Goal: Task Accomplishment & Management: Use online tool/utility

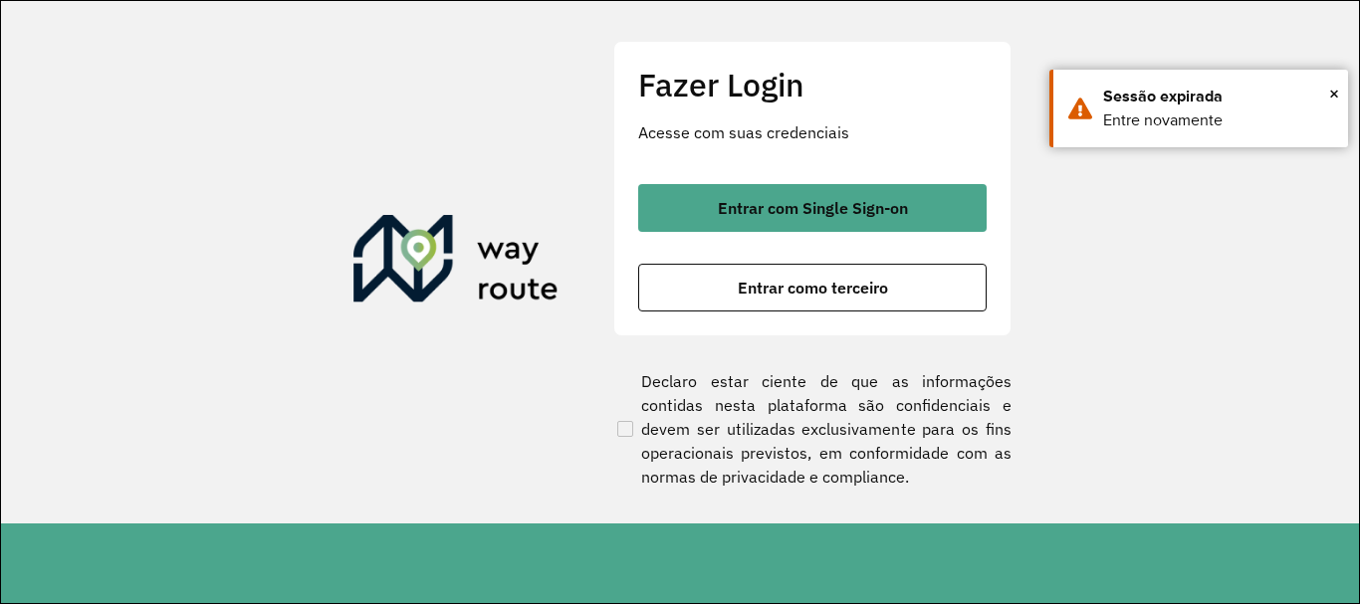
scroll to position [1305, 0]
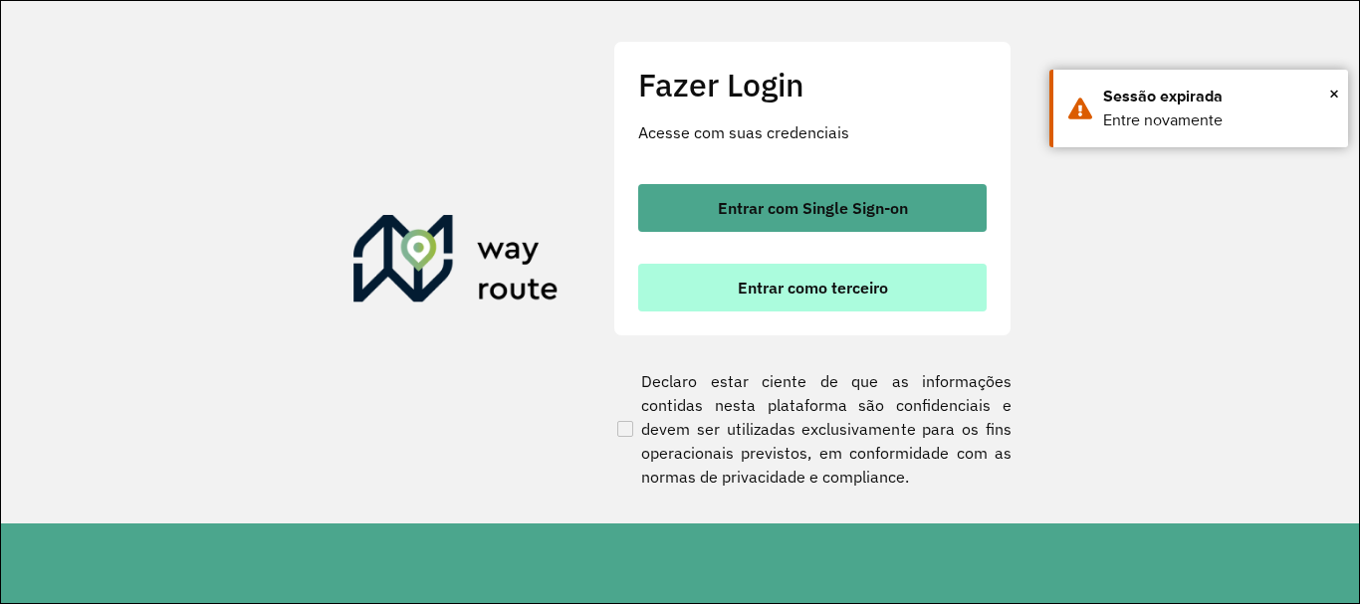
click at [770, 293] on span "Entrar como terceiro" at bounding box center [813, 288] width 150 height 16
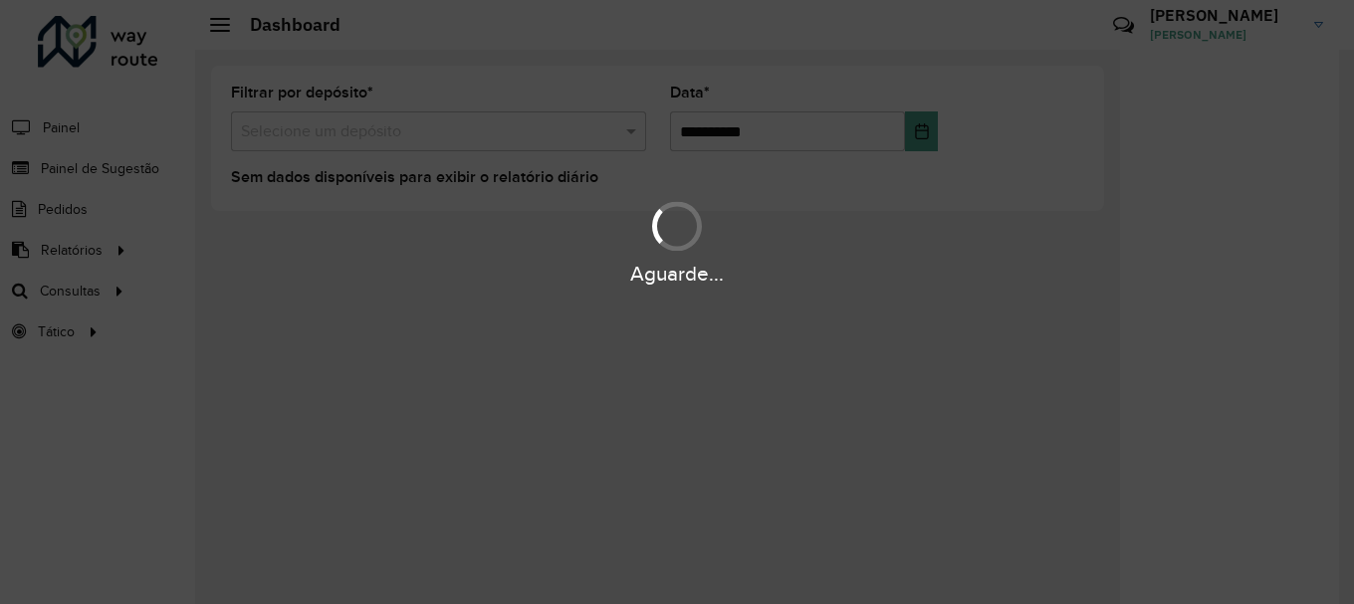
scroll to position [1305, 0]
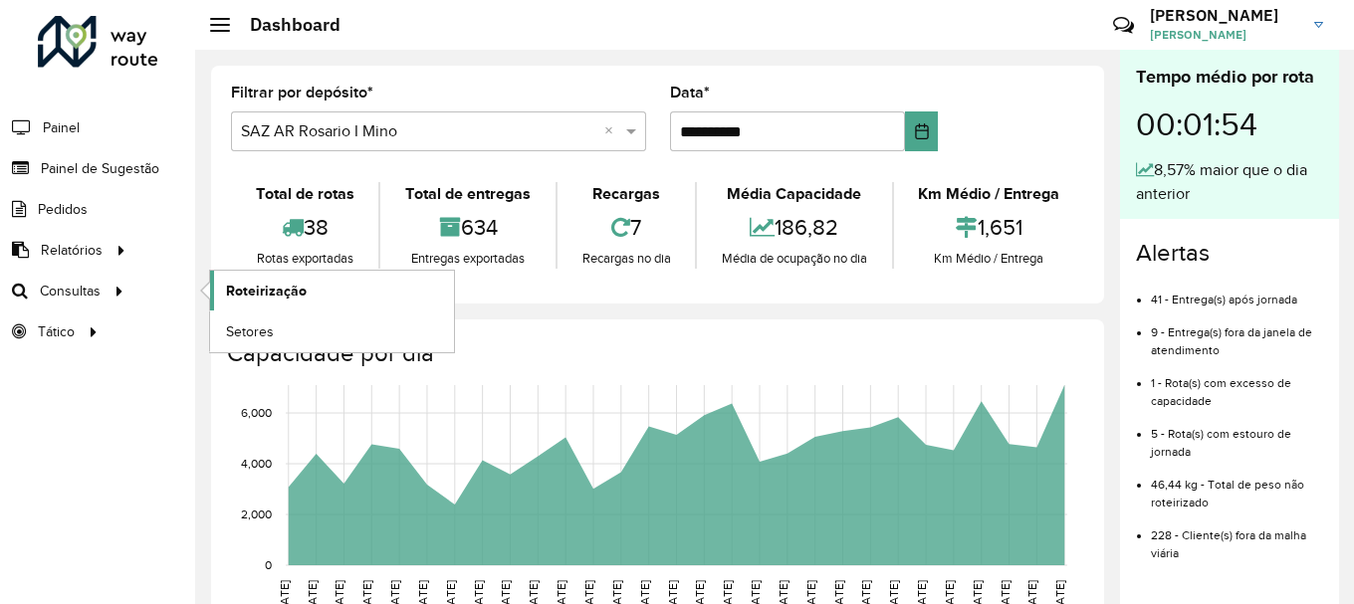
click at [268, 292] on span "Roteirização" at bounding box center [266, 291] width 81 height 21
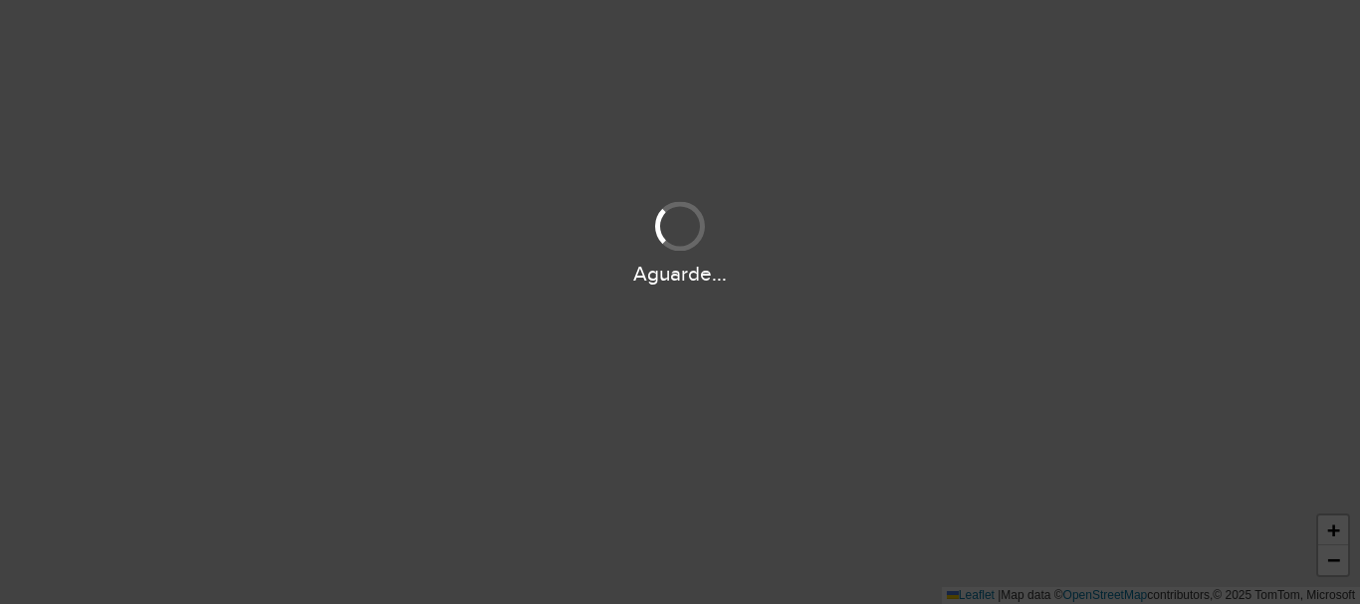
scroll to position [1305, 0]
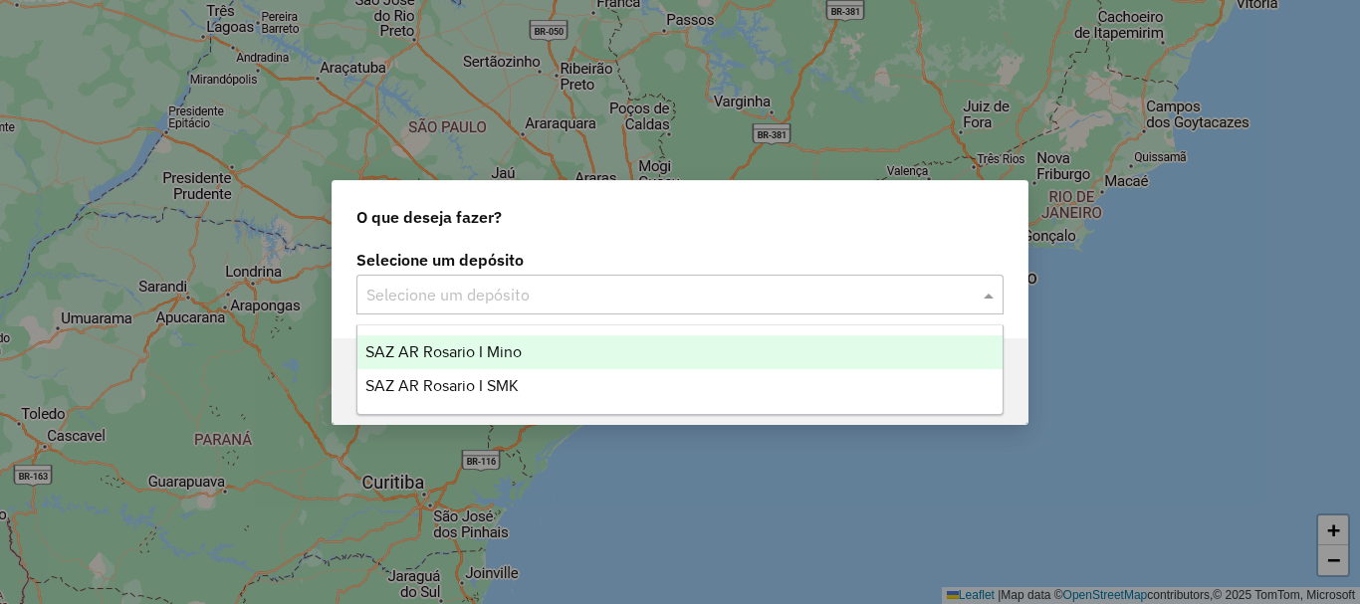
click at [983, 300] on span at bounding box center [991, 295] width 25 height 24
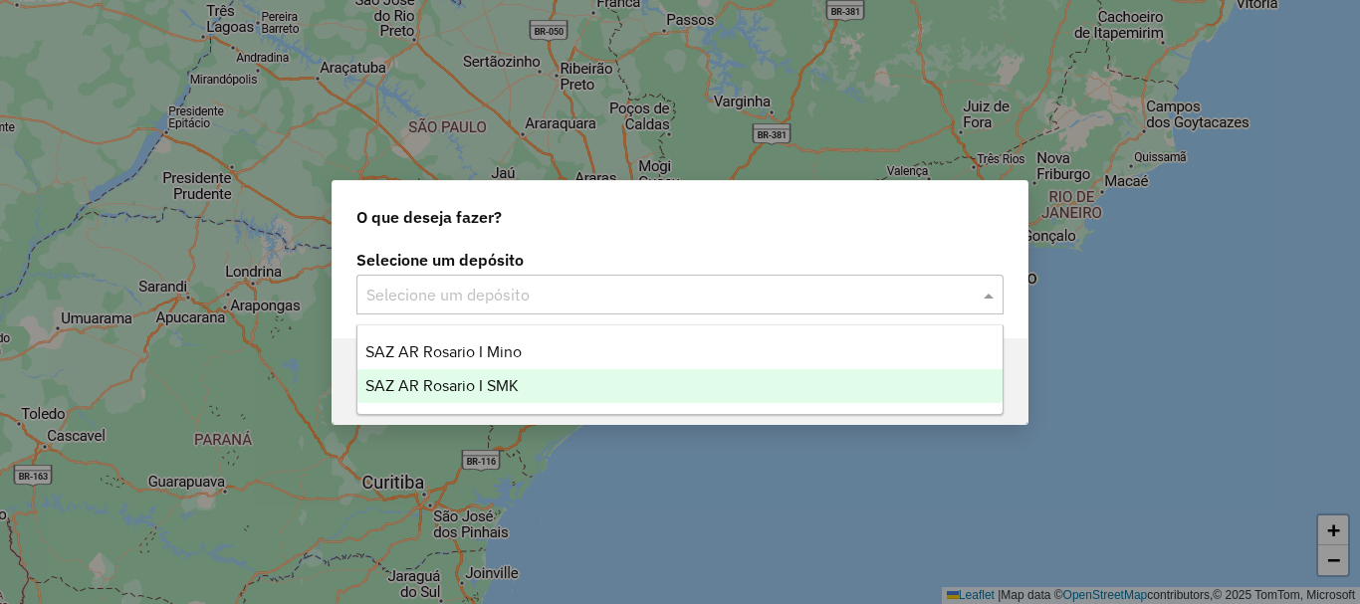
click at [493, 390] on span "SAZ AR Rosario I SMK" at bounding box center [441, 385] width 153 height 17
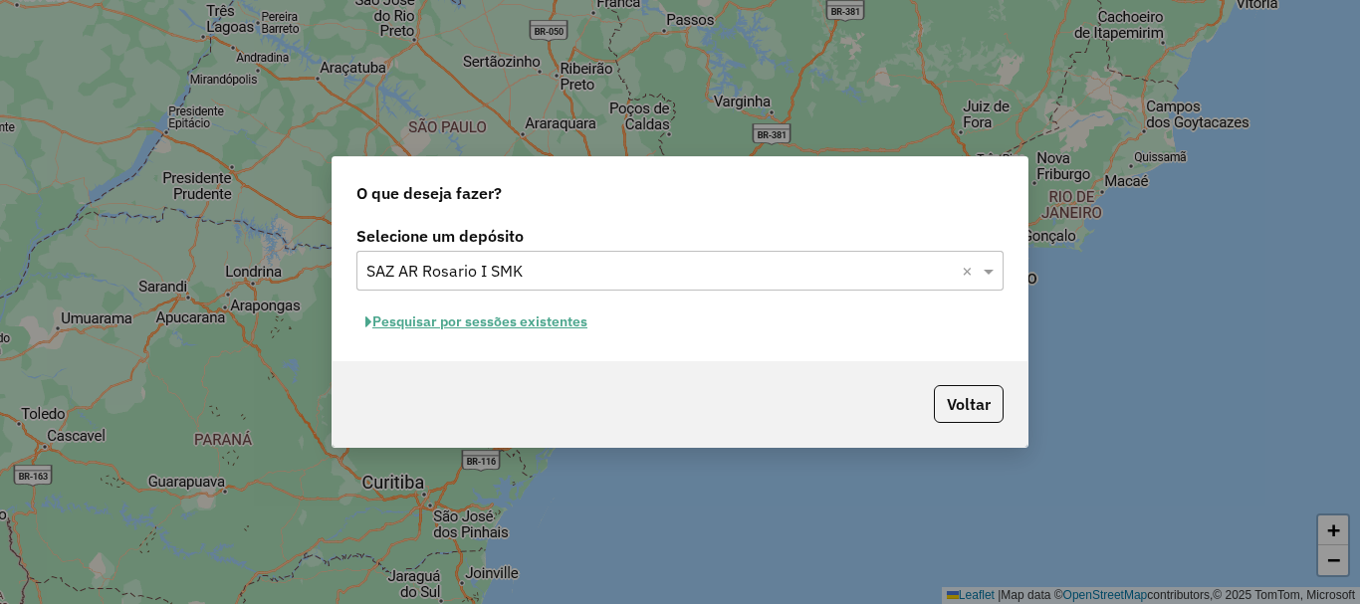
click at [493, 319] on button "Pesquisar por sessões existentes" at bounding box center [476, 322] width 240 height 31
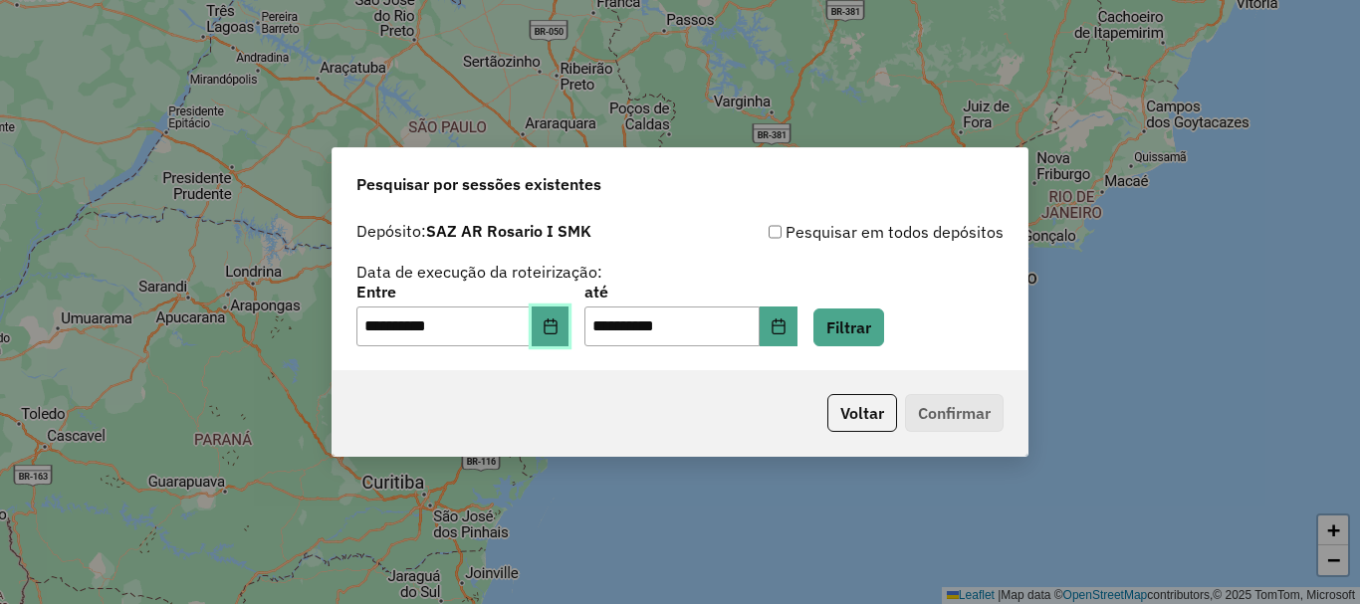
click at [555, 333] on icon "Choose Date" at bounding box center [551, 327] width 16 height 16
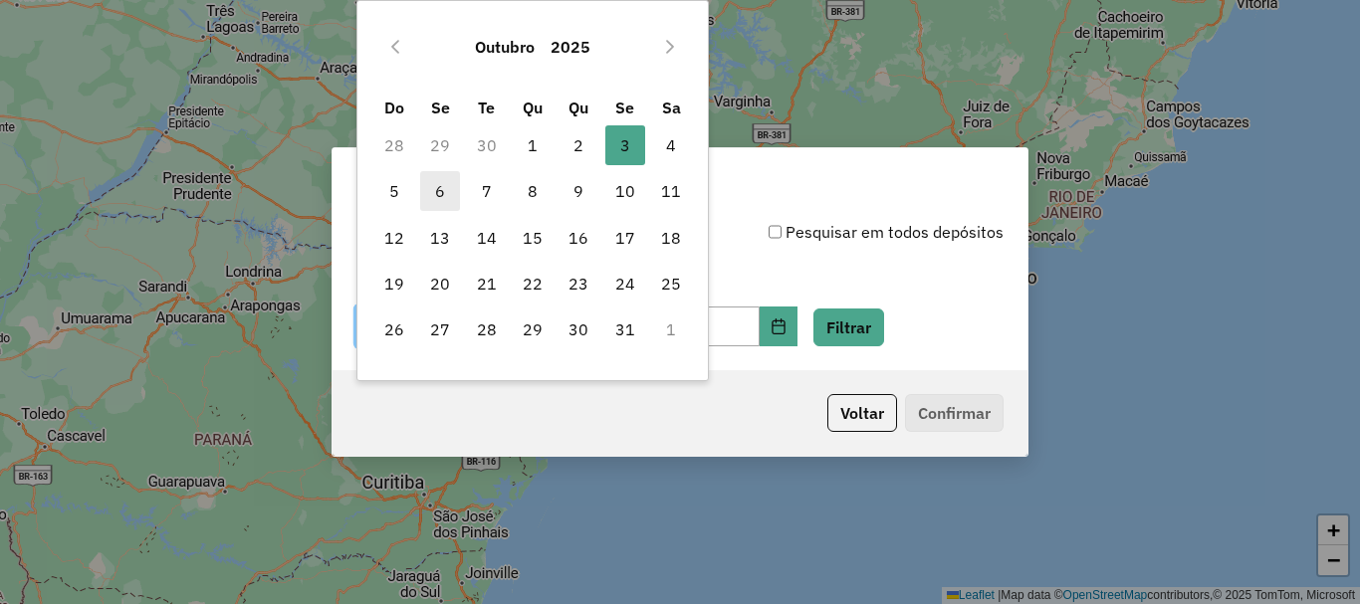
click at [443, 193] on span "6" at bounding box center [440, 191] width 40 height 40
type input "**********"
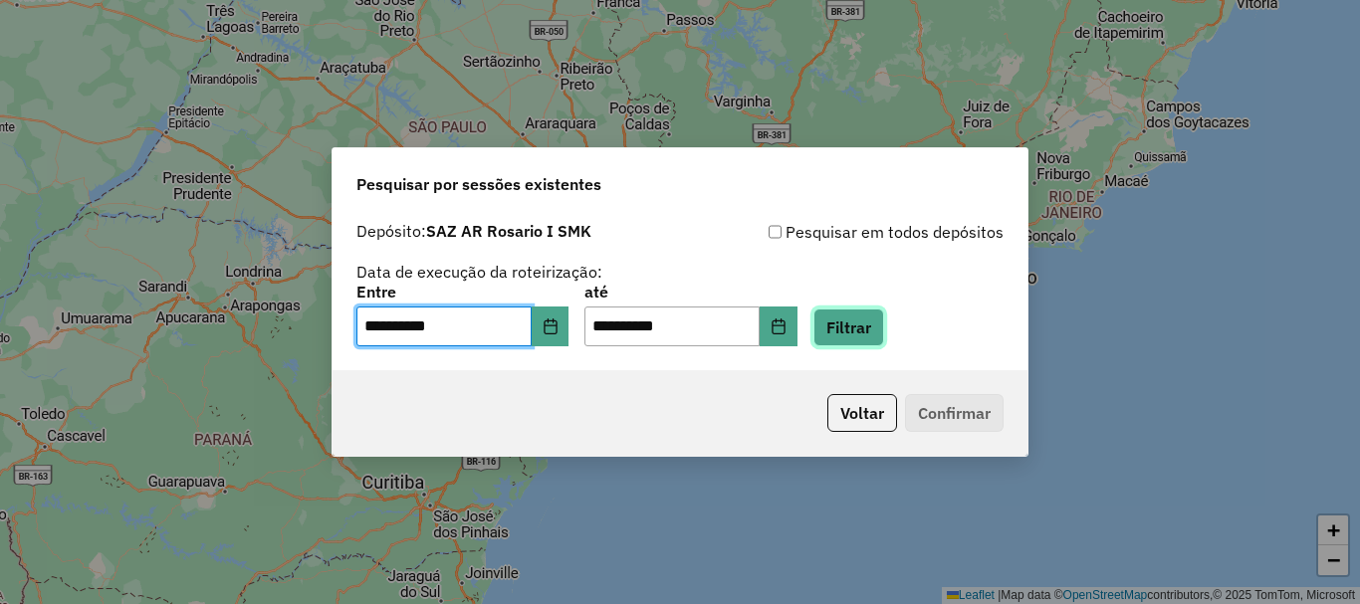
click at [884, 333] on button "Filtrar" at bounding box center [848, 328] width 71 height 38
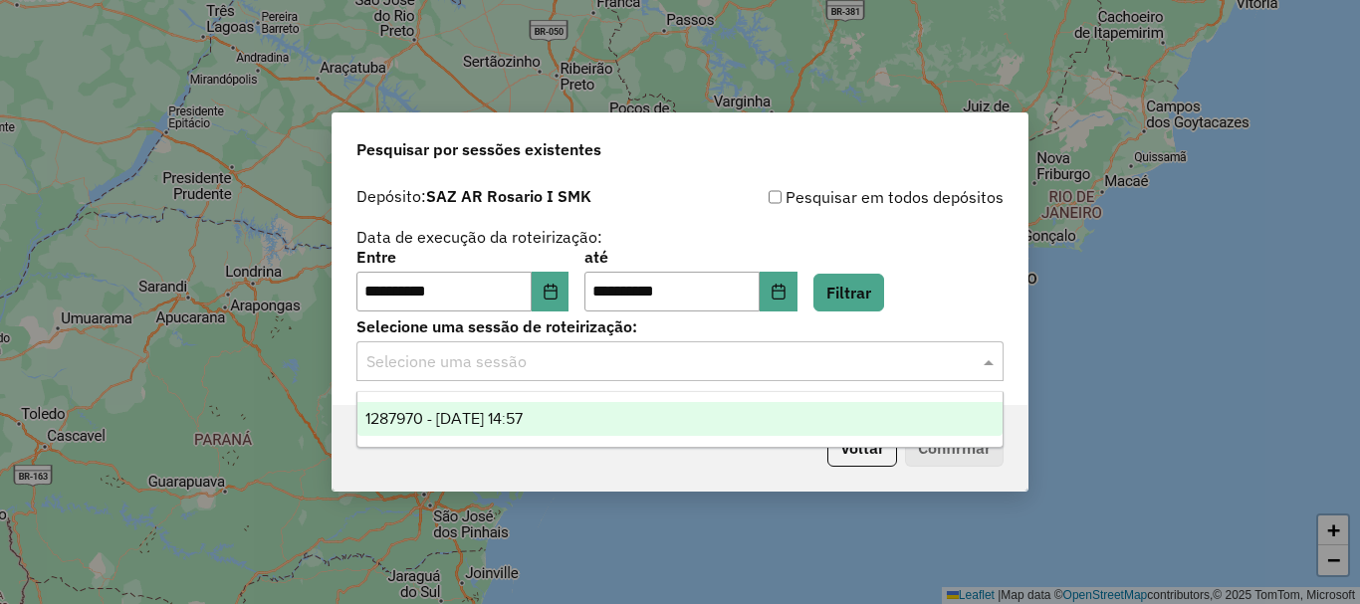
click at [983, 364] on span at bounding box center [991, 361] width 25 height 24
click at [529, 407] on div "1287970 - 06/10/2025 14:57" at bounding box center [679, 419] width 645 height 34
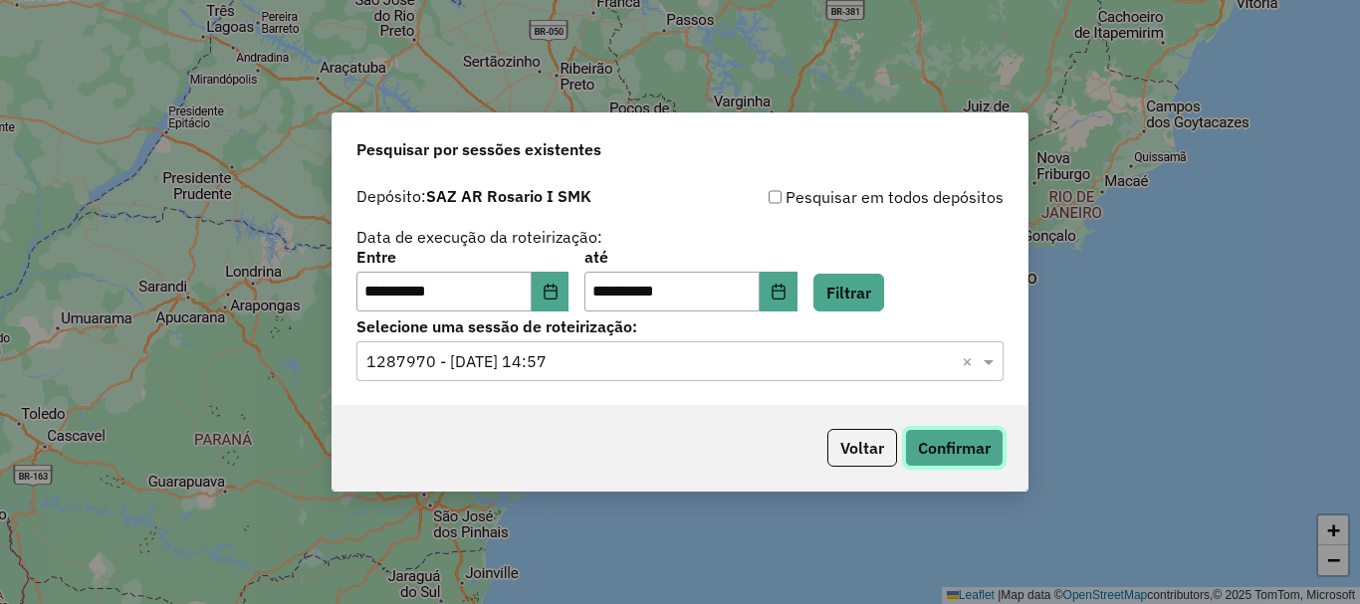
click at [960, 447] on button "Confirmar" at bounding box center [954, 448] width 99 height 38
click at [966, 448] on button "Confirmar" at bounding box center [954, 448] width 99 height 38
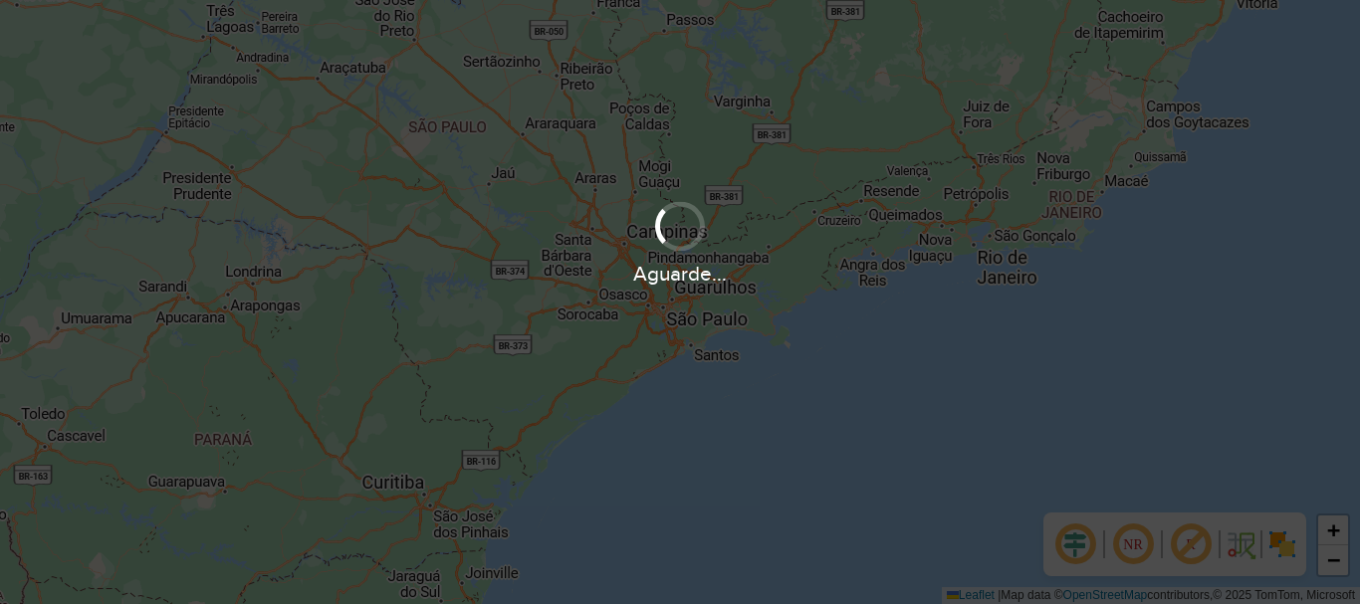
scroll to position [1305, 0]
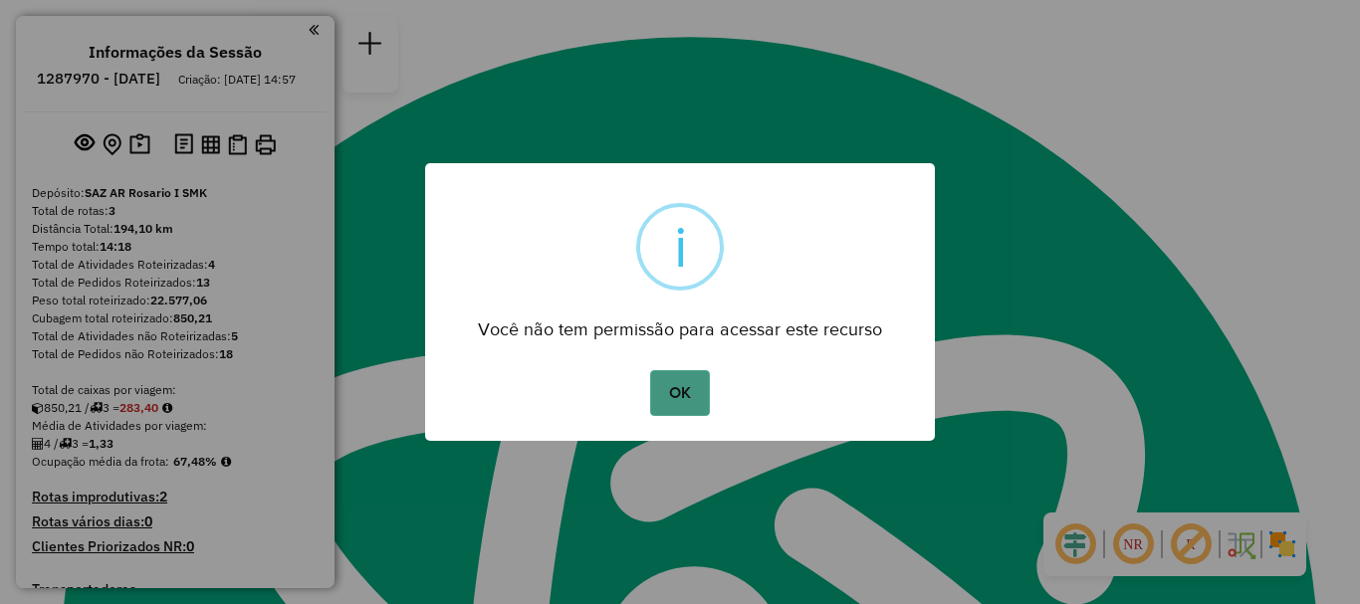
click at [703, 402] on button "OK" at bounding box center [679, 393] width 59 height 46
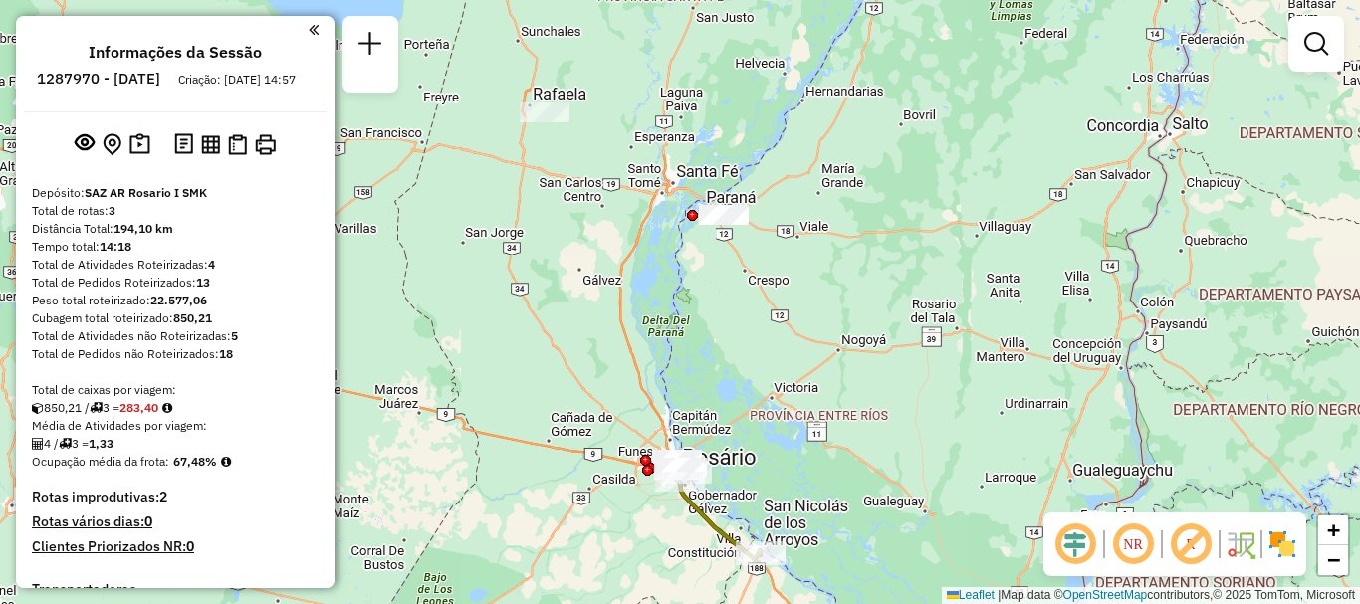
drag, startPoint x: 658, startPoint y: 463, endPoint x: 667, endPoint y: 504, distance: 41.8
click at [667, 504] on div "Janela de atendimento Grade de atendimento Capacidade Transportadoras Veículos …" at bounding box center [680, 302] width 1360 height 604
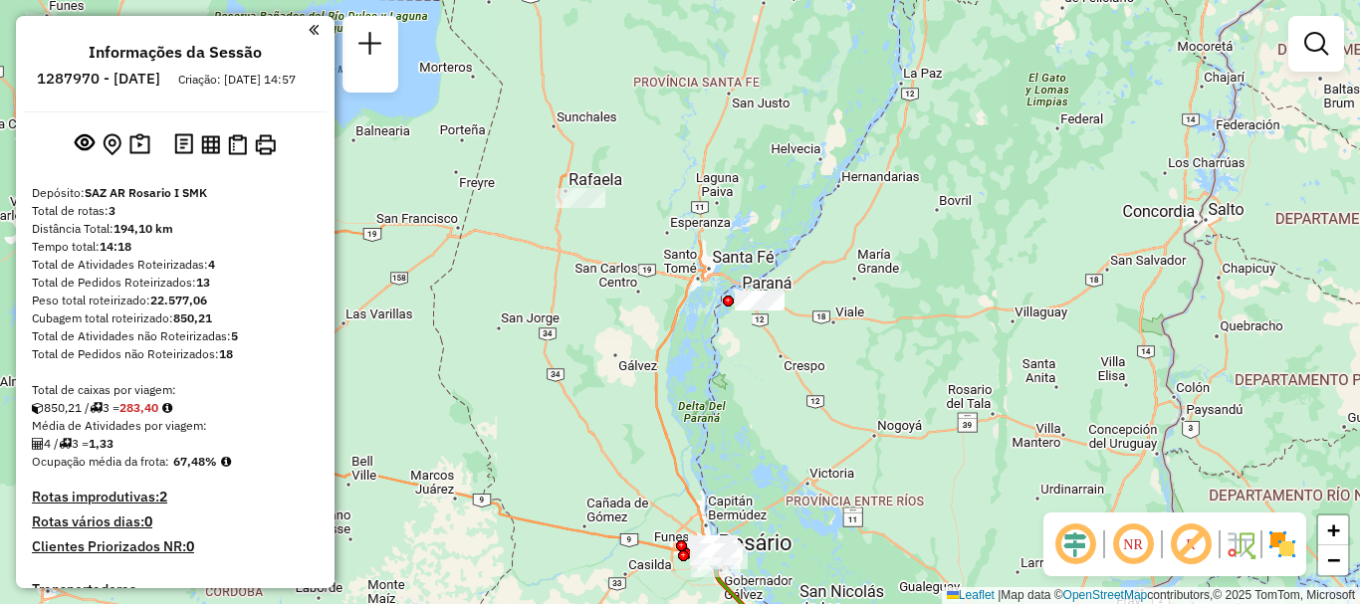
drag, startPoint x: 678, startPoint y: 384, endPoint x: 693, endPoint y: 461, distance: 78.1
click at [693, 461] on div "Janela de atendimento Grade de atendimento Capacidade Transportadoras Veículos …" at bounding box center [680, 302] width 1360 height 604
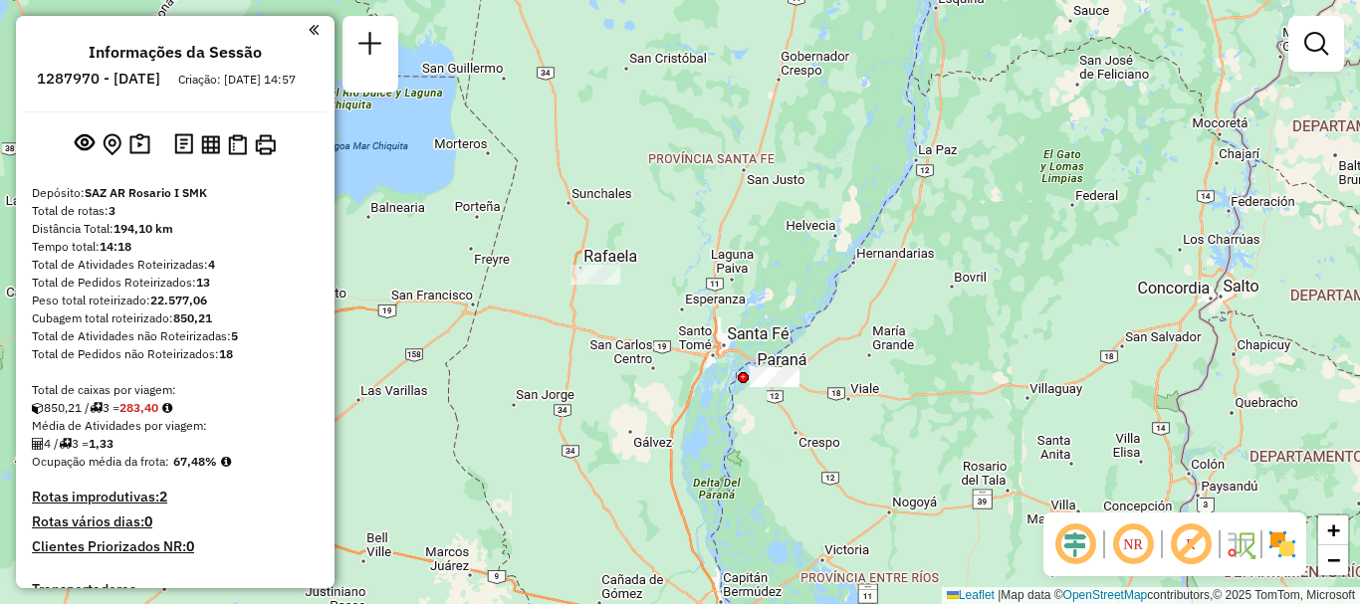
drag, startPoint x: 701, startPoint y: 223, endPoint x: 689, endPoint y: 127, distance: 96.3
click at [690, 139] on div "Janela de atendimento Grade de atendimento Capacidade Transportadoras Veículos …" at bounding box center [680, 302] width 1360 height 604
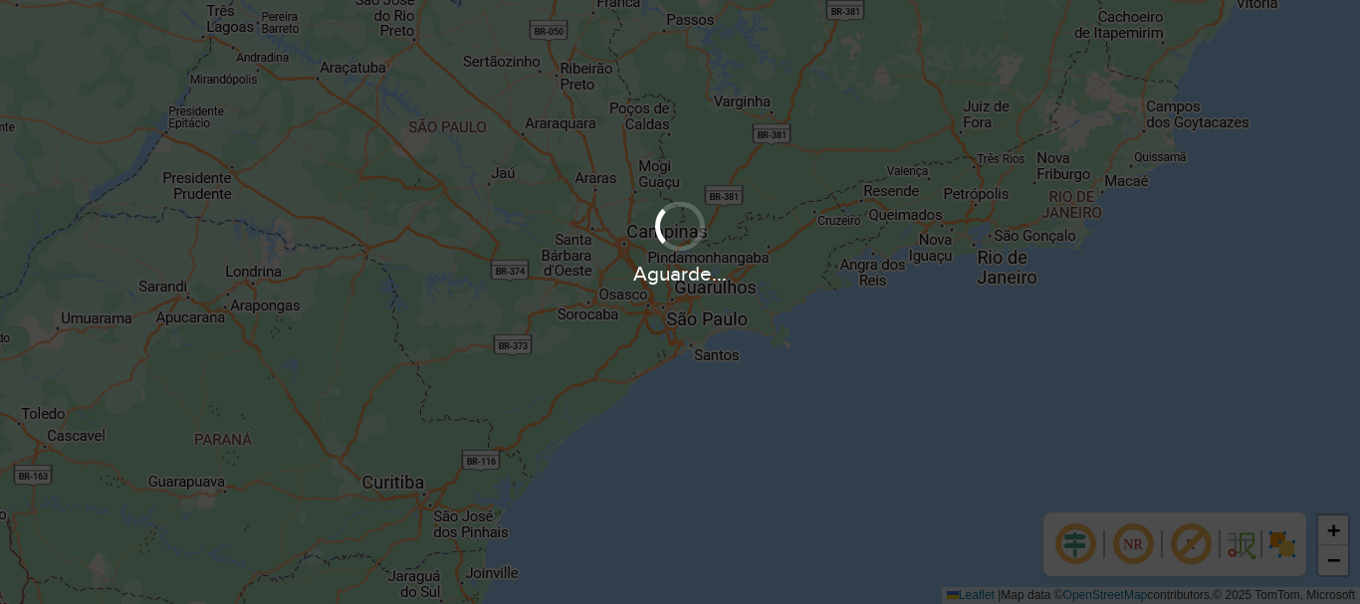
scroll to position [1305, 0]
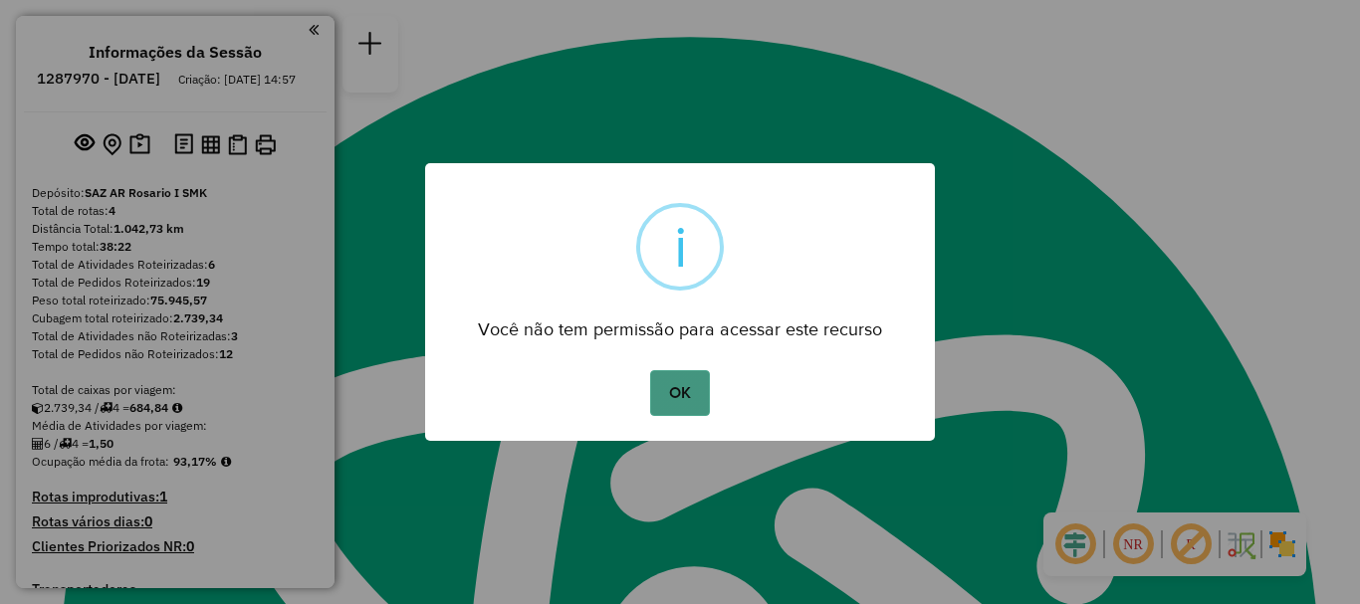
click at [689, 385] on button "OK" at bounding box center [679, 393] width 59 height 46
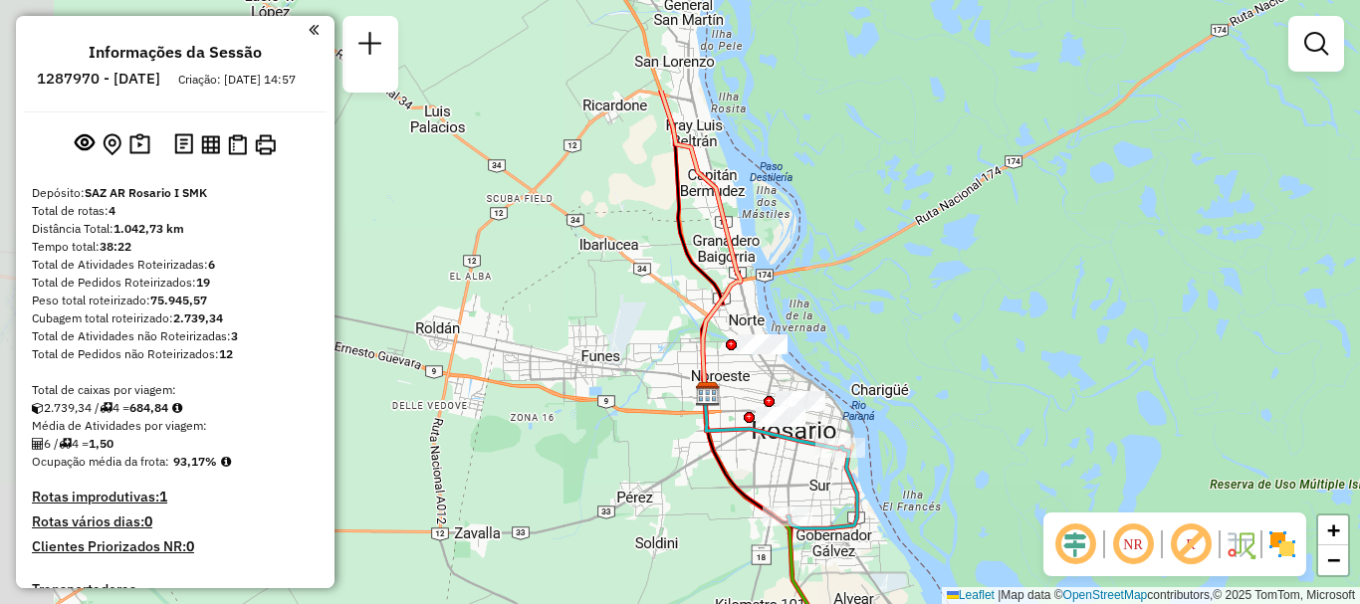
drag, startPoint x: 640, startPoint y: 362, endPoint x: 677, endPoint y: 475, distance: 118.4
click at [677, 475] on div "Janela de atendimento Grade de atendimento Capacidade Transportadoras Veículos …" at bounding box center [680, 302] width 1360 height 604
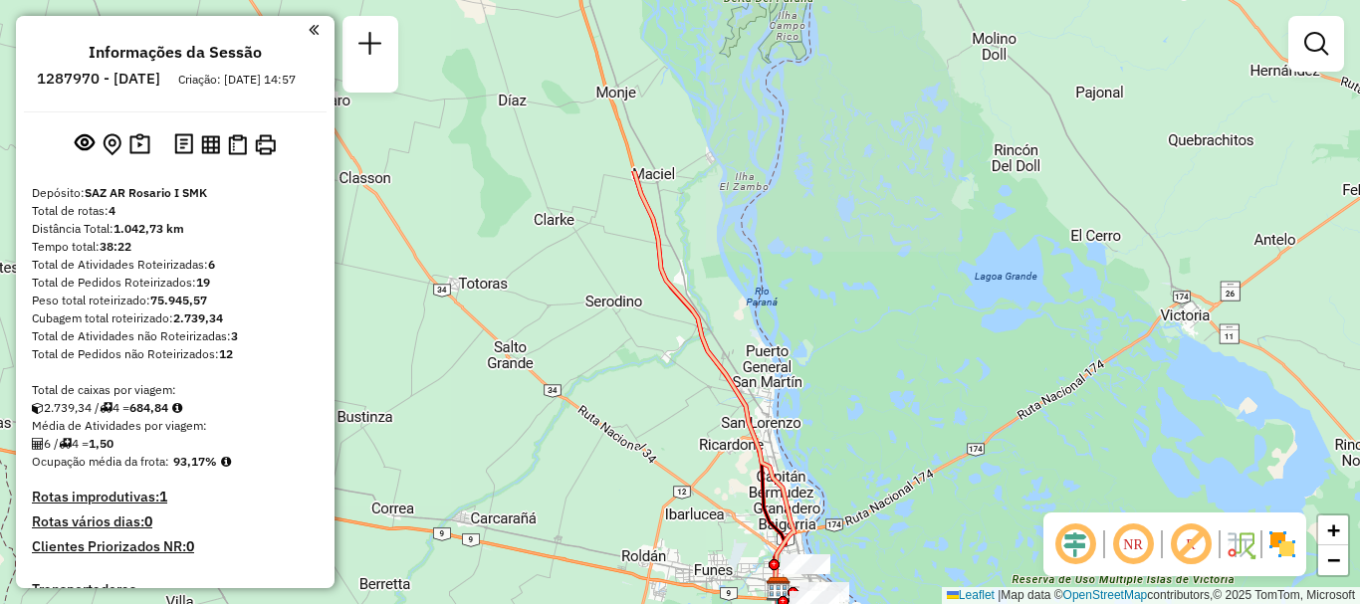
click at [721, 445] on div "Janela de atendimento Grade de atendimento Capacidade Transportadoras Veículos …" at bounding box center [680, 302] width 1360 height 604
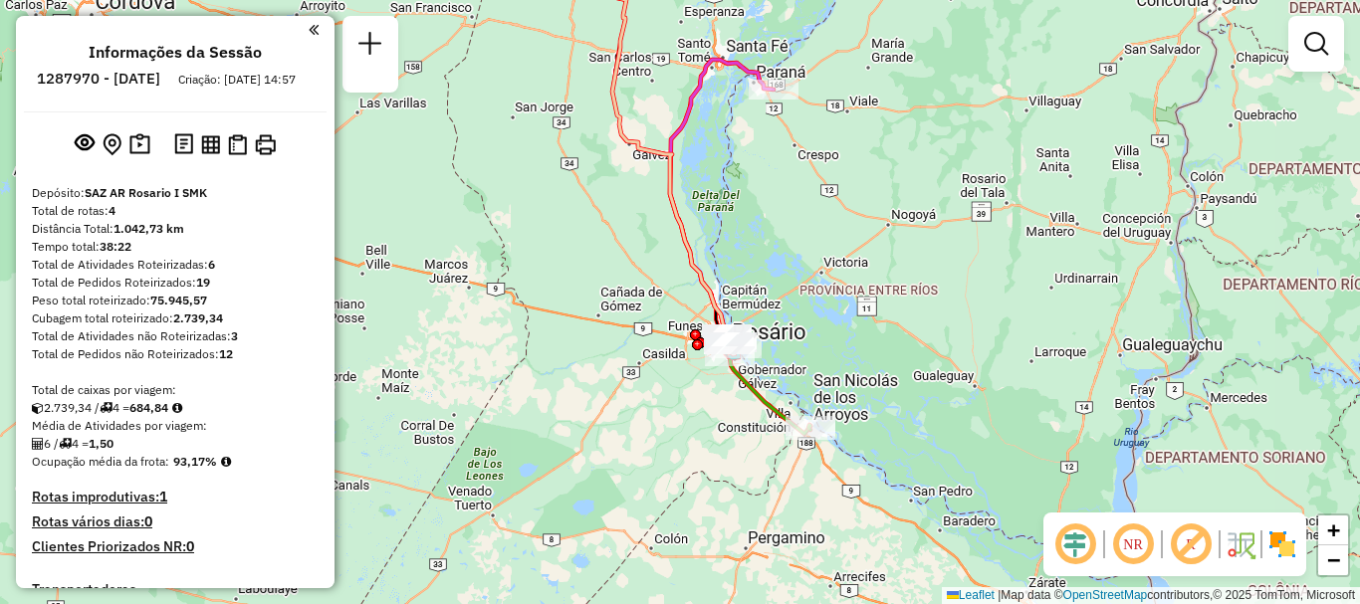
click at [701, 221] on div "Janela de atendimento Grade de atendimento Capacidade Transportadoras Veículos …" at bounding box center [680, 302] width 1360 height 604
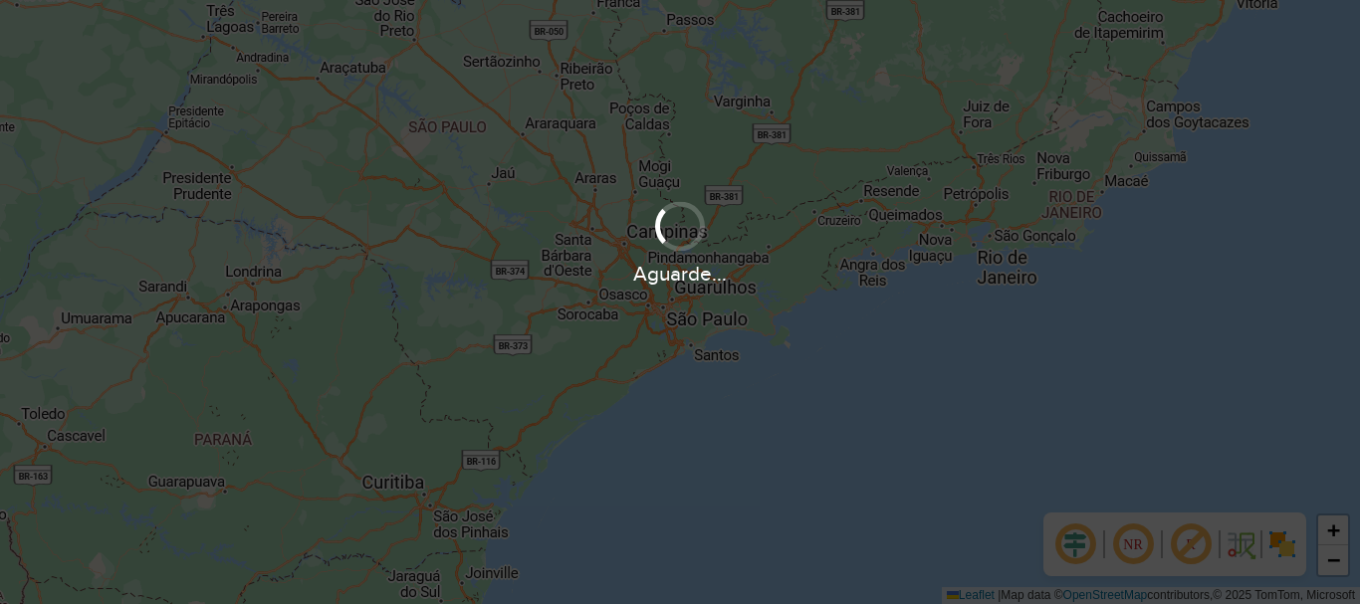
scroll to position [1305, 0]
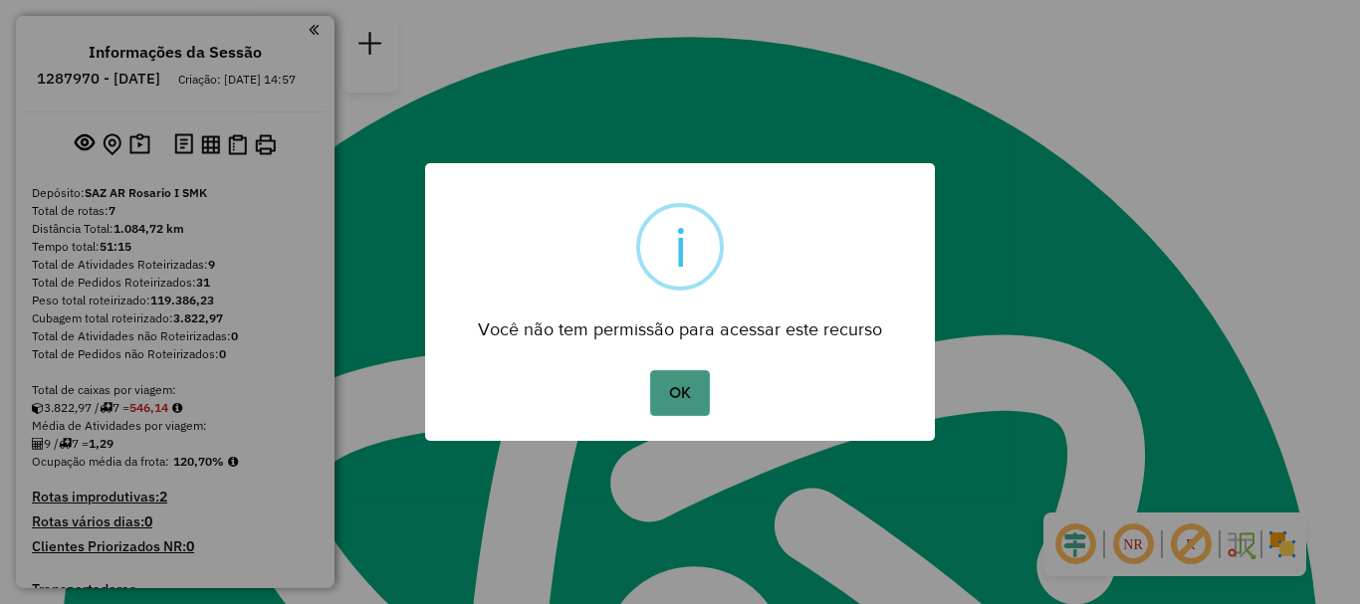
click at [673, 402] on button "OK" at bounding box center [679, 393] width 59 height 46
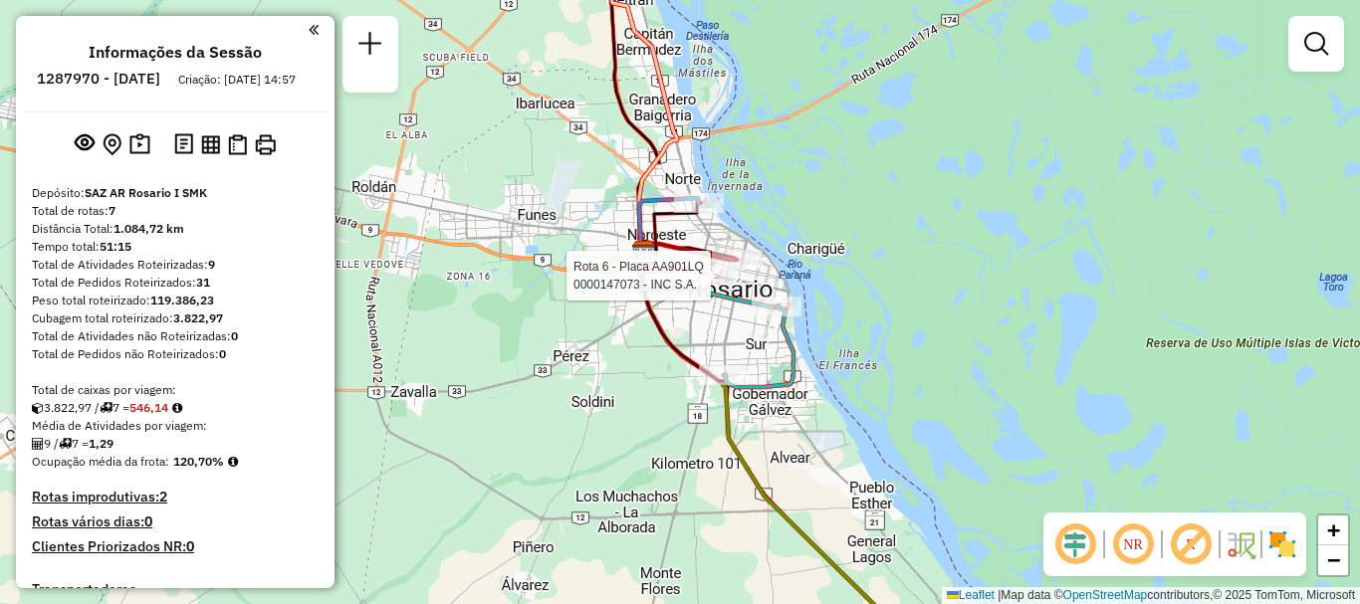
click at [711, 286] on div at bounding box center [717, 276] width 50 height 20
select select "**********"
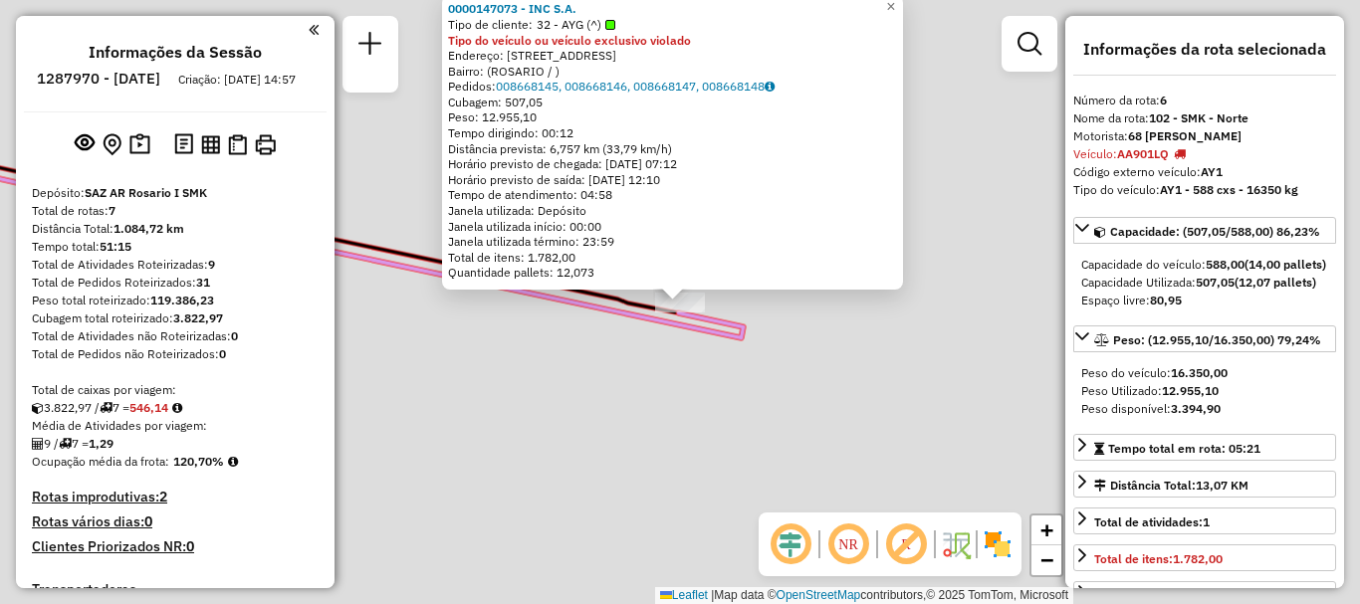
scroll to position [879, 0]
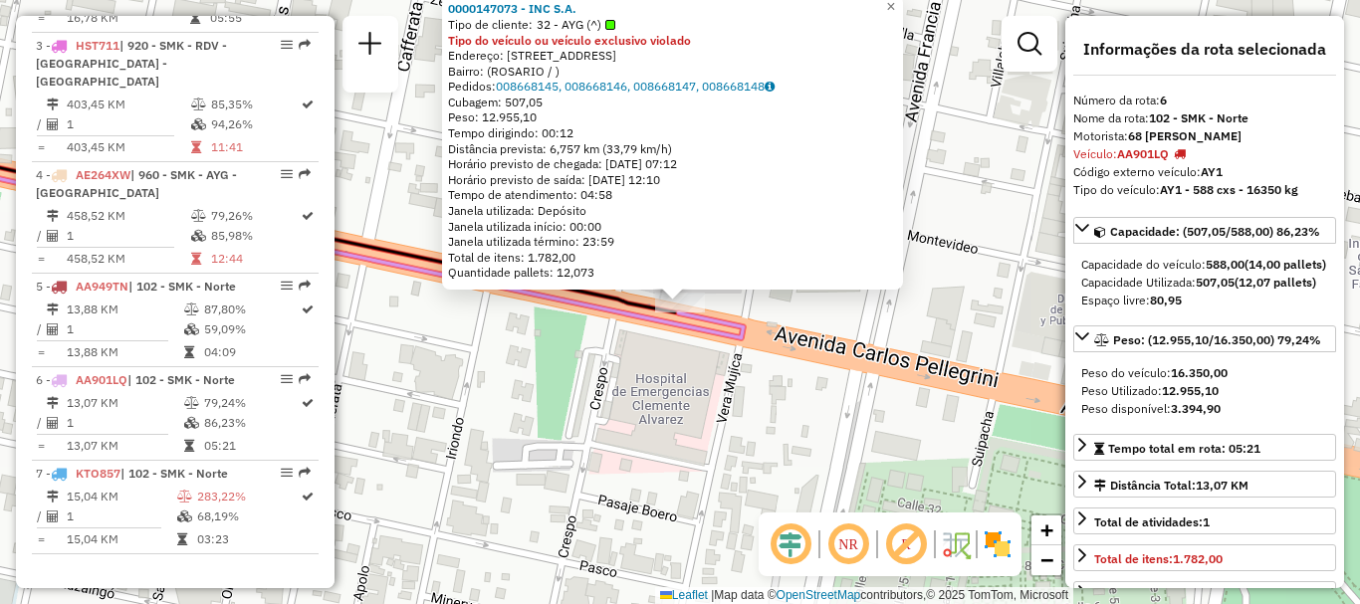
click at [696, 399] on div "0000147073 - INC S.A. Tipo de cliente: 32 - AYG (^) Tipo do veículo ou veículo …" at bounding box center [680, 302] width 1360 height 604
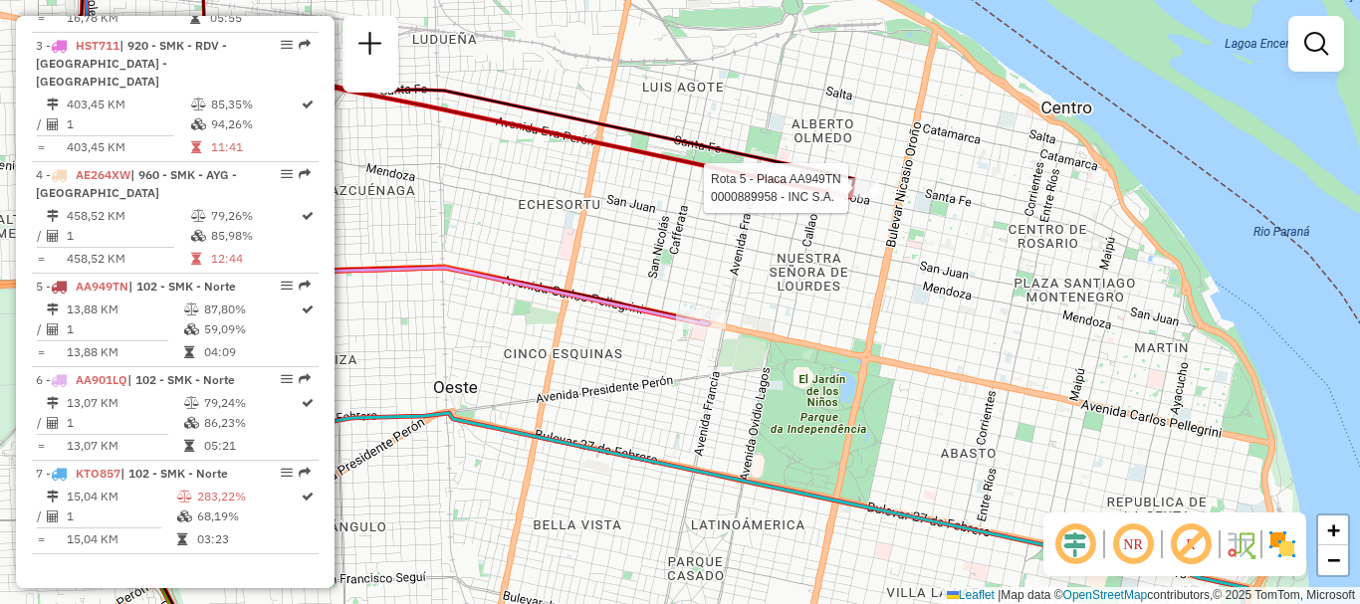
select select "**********"
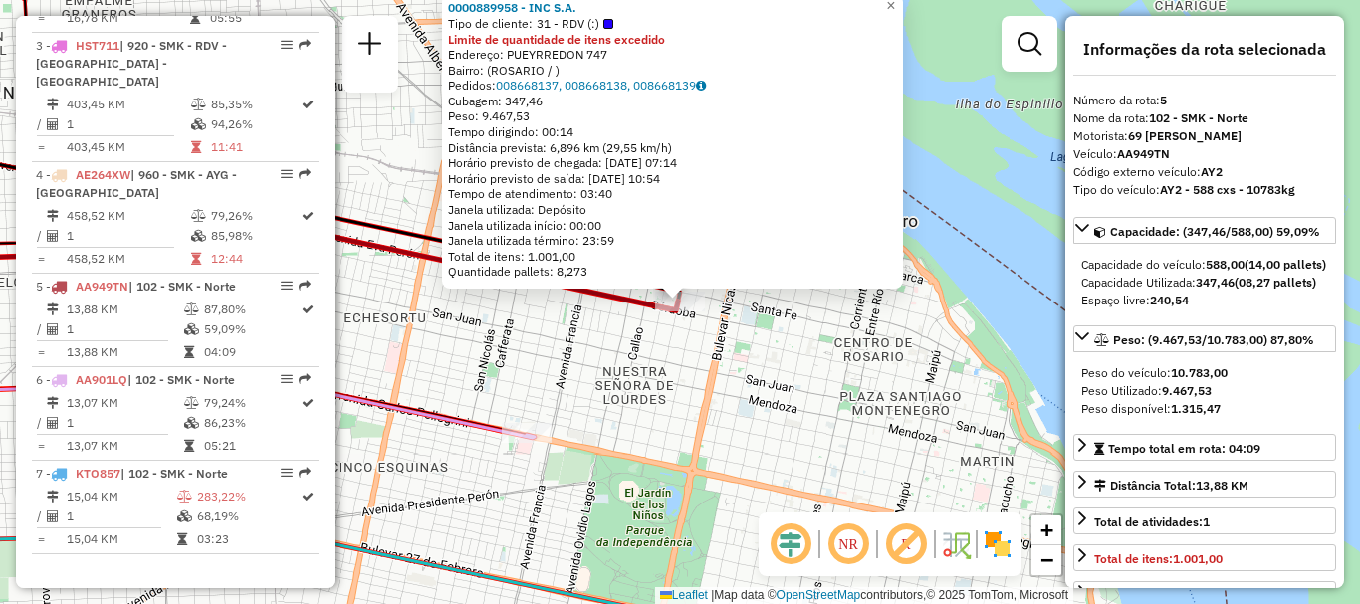
click at [668, 370] on div "0000889958 - INC S.A. Tipo de cliente: 31 - RDV (:) Limite de quantidade de ite…" at bounding box center [680, 302] width 1360 height 604
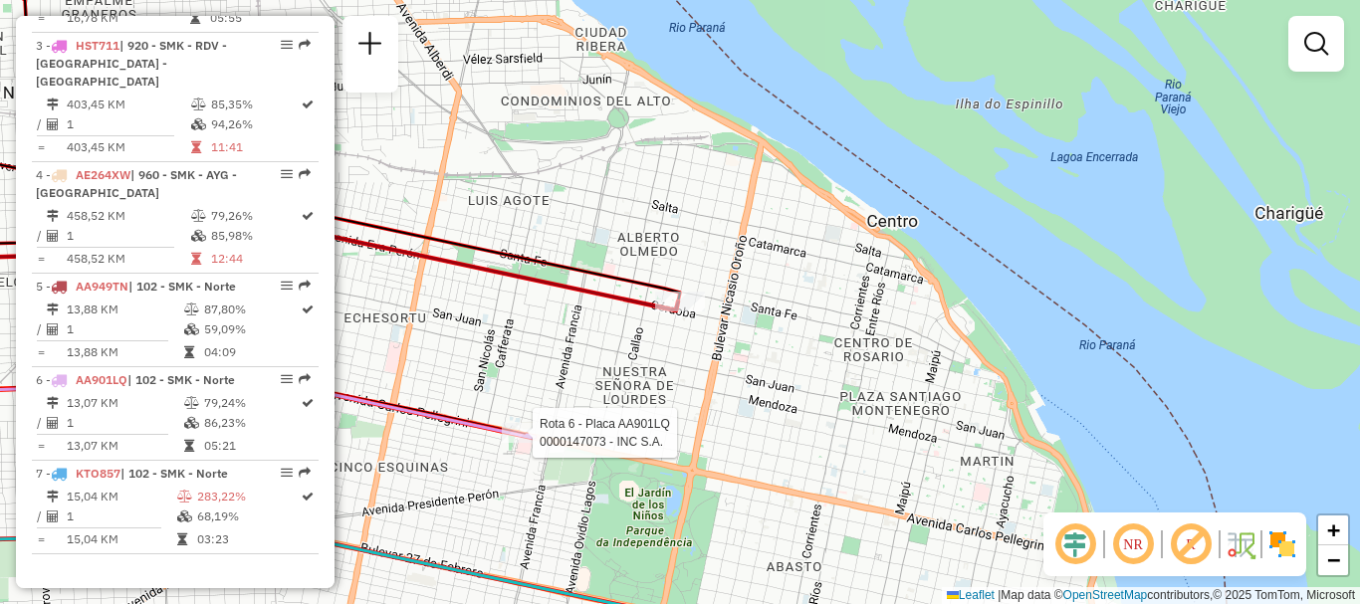
select select "**********"
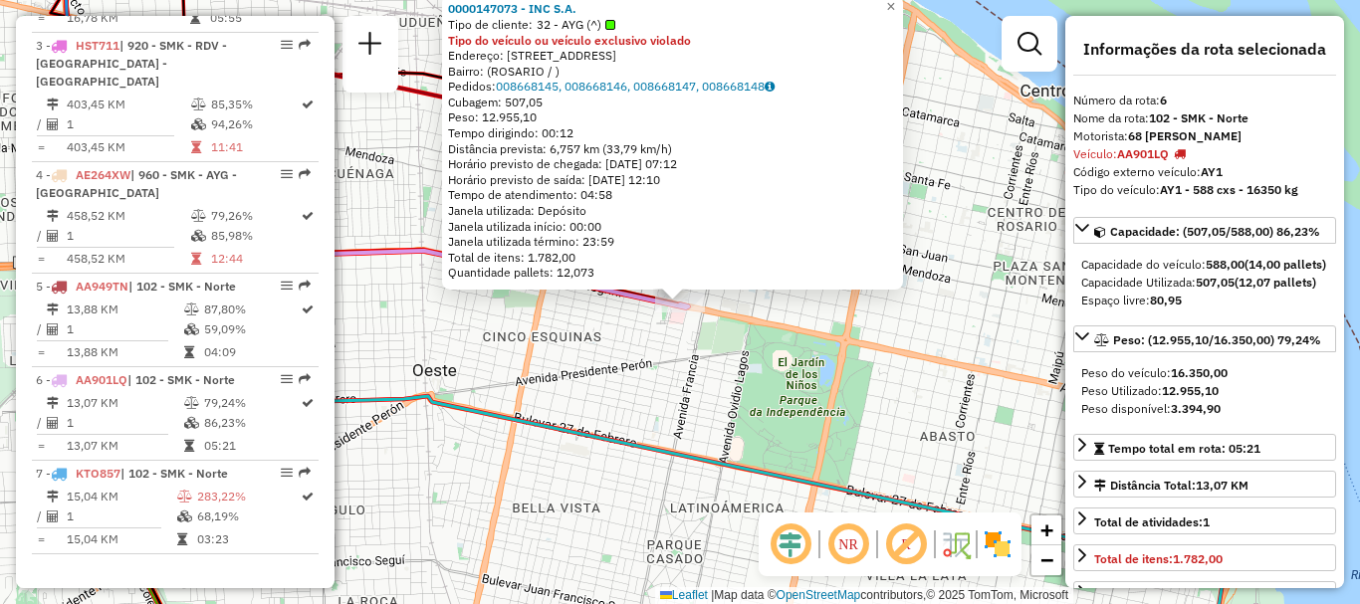
click at [571, 403] on div "0000147073 - INC S.A. Tipo de cliente: 32 - AYG (^) Tipo do veículo ou veículo …" at bounding box center [680, 302] width 1360 height 604
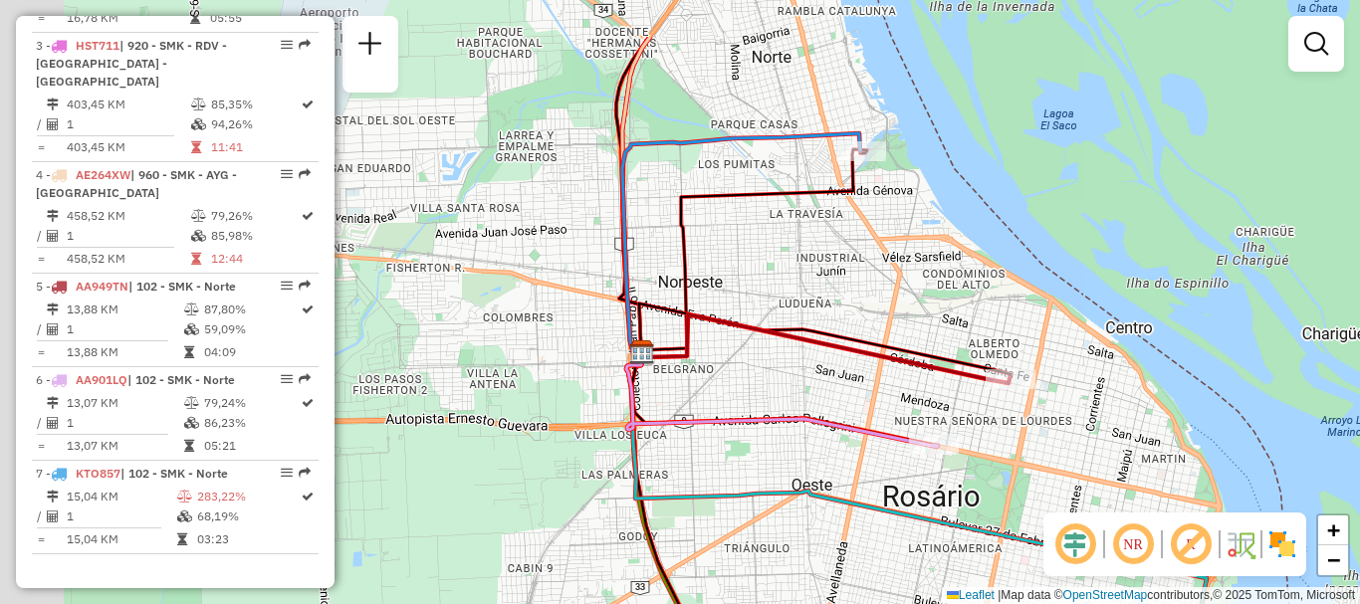
drag, startPoint x: 518, startPoint y: 354, endPoint x: 781, endPoint y: 431, distance: 274.7
click at [781, 431] on icon at bounding box center [782, 399] width 312 height 95
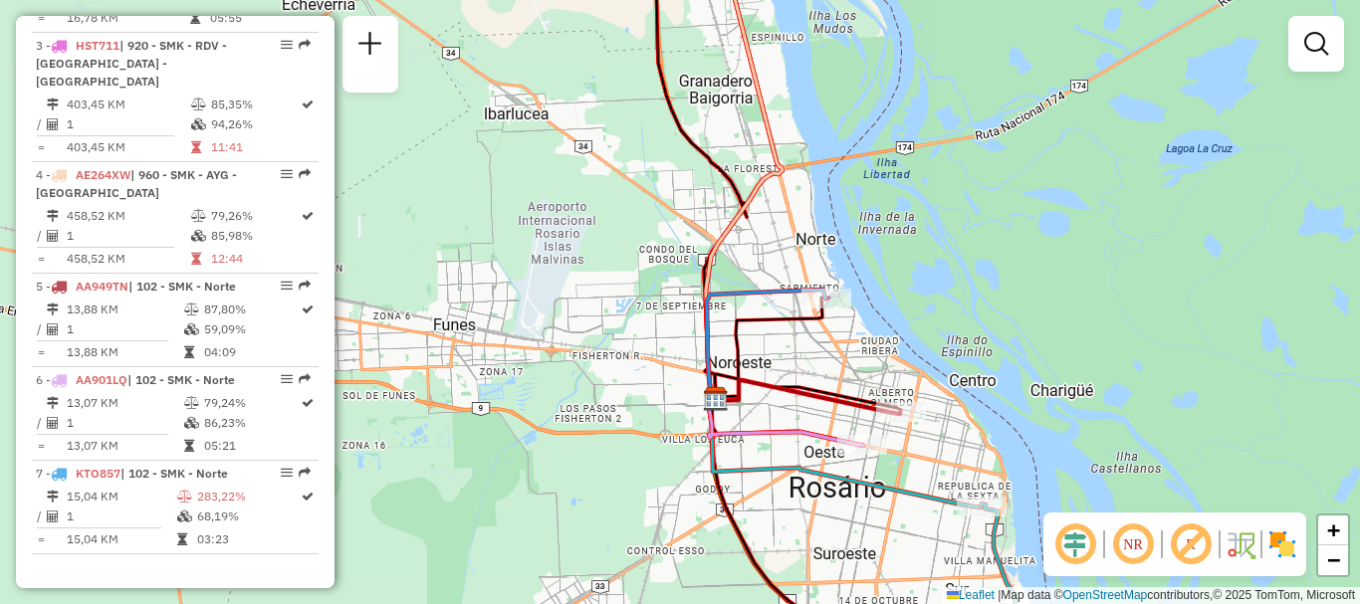
drag, startPoint x: 712, startPoint y: 344, endPoint x: 745, endPoint y: 384, distance: 51.6
click at [745, 384] on icon at bounding box center [808, 397] width 184 height 34
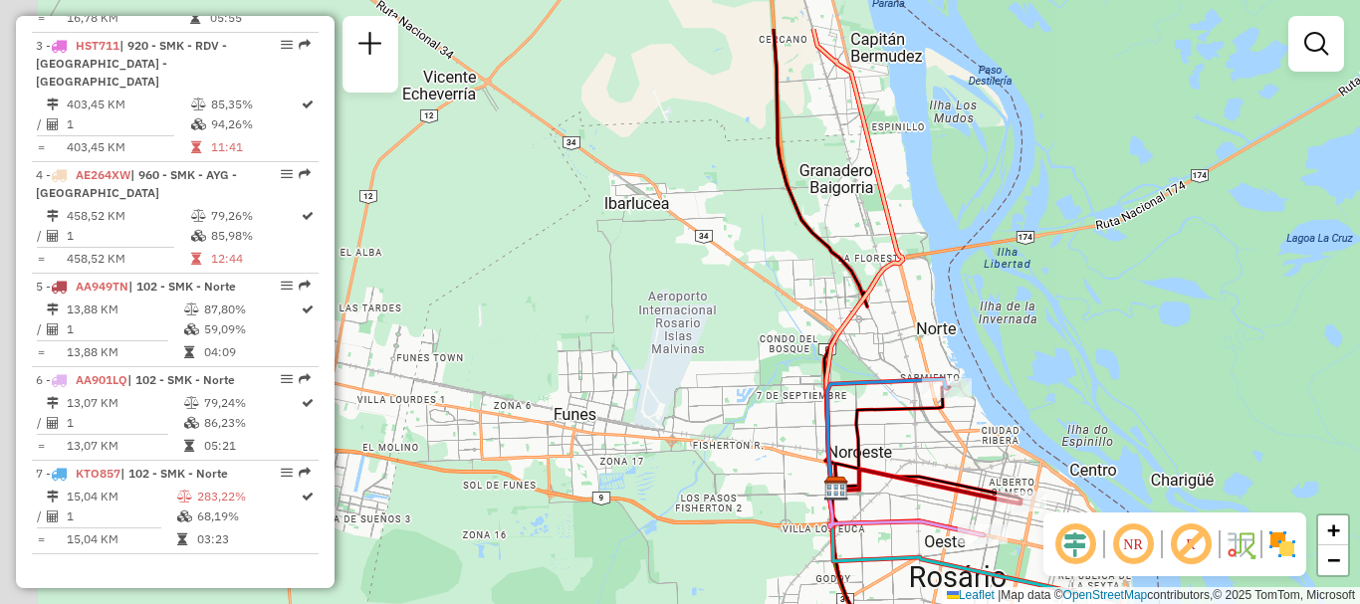
drag, startPoint x: 679, startPoint y: 342, endPoint x: 799, endPoint y: 432, distance: 150.1
click at [799, 432] on div "Janela de atendimento Grade de atendimento Capacidade Transportadoras Veículos …" at bounding box center [680, 302] width 1360 height 604
